Goal: Task Accomplishment & Management: Manage account settings

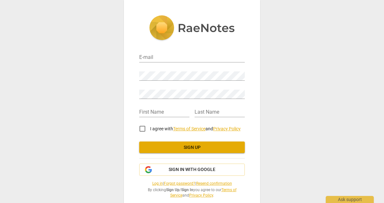
scroll to position [10, 0]
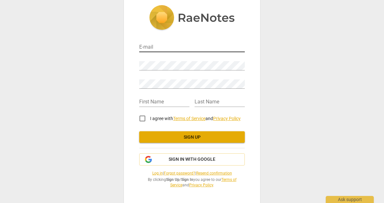
click at [152, 45] on input "email" at bounding box center [192, 47] width 106 height 9
click at [141, 47] on input "ewa" at bounding box center [192, 47] width 106 height 9
type input "[PERSON_NAME]"
click at [140, 119] on input "I agree with Terms of Service and Privacy Policy" at bounding box center [142, 118] width 15 height 15
checkbox input "true"
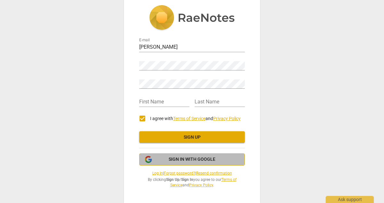
click at [203, 162] on span "Sign in with Google" at bounding box center [192, 159] width 47 height 6
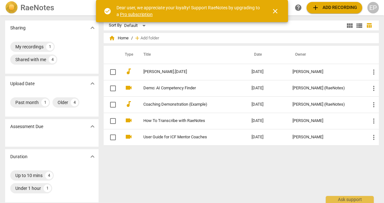
click at [373, 11] on div "EP" at bounding box center [373, 8] width 12 height 12
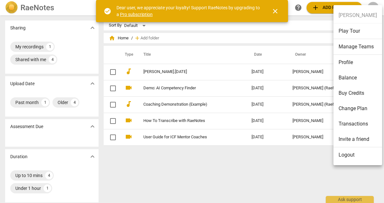
click at [357, 156] on li "Logout" at bounding box center [357, 154] width 49 height 15
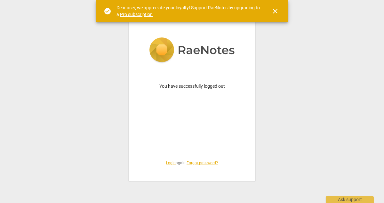
click at [274, 13] on span "close" at bounding box center [275, 11] width 8 height 8
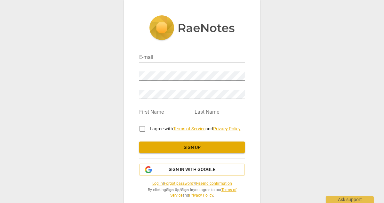
scroll to position [10, 0]
